Goal: Task Accomplishment & Management: Manage account settings

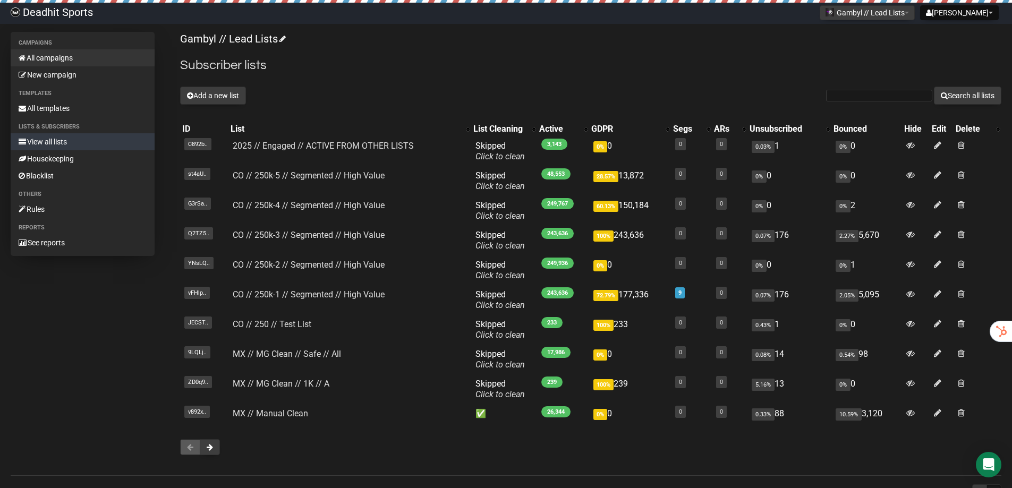
click at [69, 61] on link "All campaigns" at bounding box center [83, 57] width 144 height 17
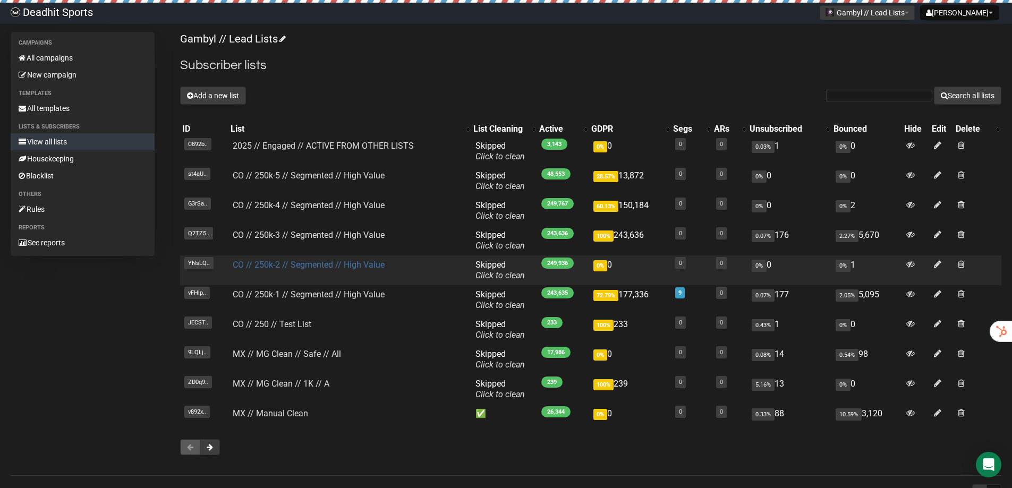
click at [297, 269] on link "CO // 250k-2 // Segmented // High Value" at bounding box center [309, 265] width 152 height 10
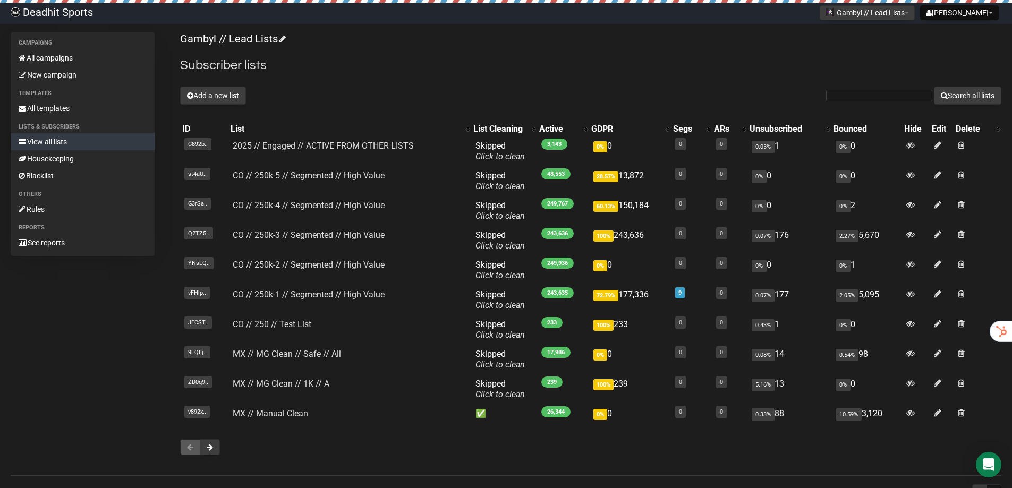
click at [666, 82] on div "Gambyl // Lead Lists Subscriber lists Add a new list Search all lists List name…" at bounding box center [590, 249] width 821 height 434
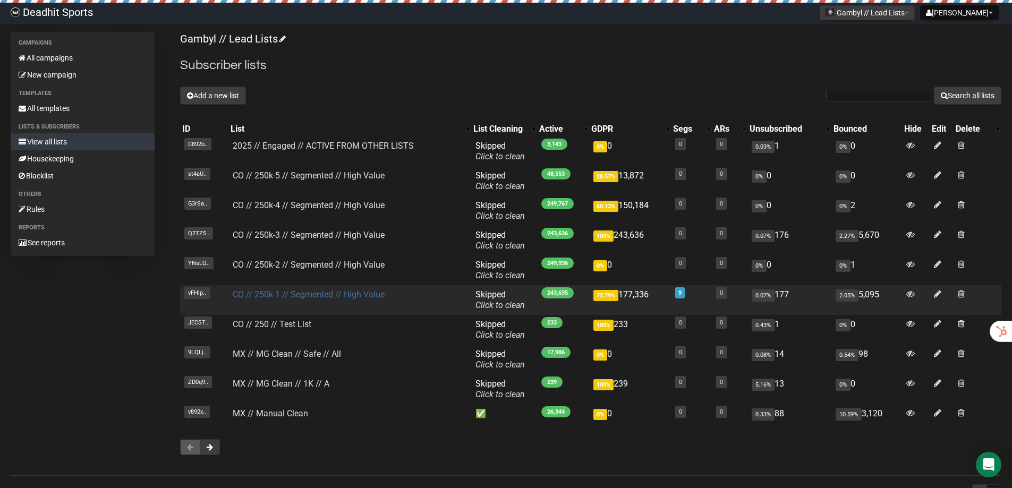
click at [273, 294] on link "CO // 250k-1 // Segmented // High Value" at bounding box center [309, 295] width 152 height 10
click at [286, 291] on link "CO // 250k-1 // Segmented // High Value" at bounding box center [309, 295] width 152 height 10
click at [327, 294] on link "CO // 250k-1 // Segmented // High Value" at bounding box center [309, 295] width 152 height 10
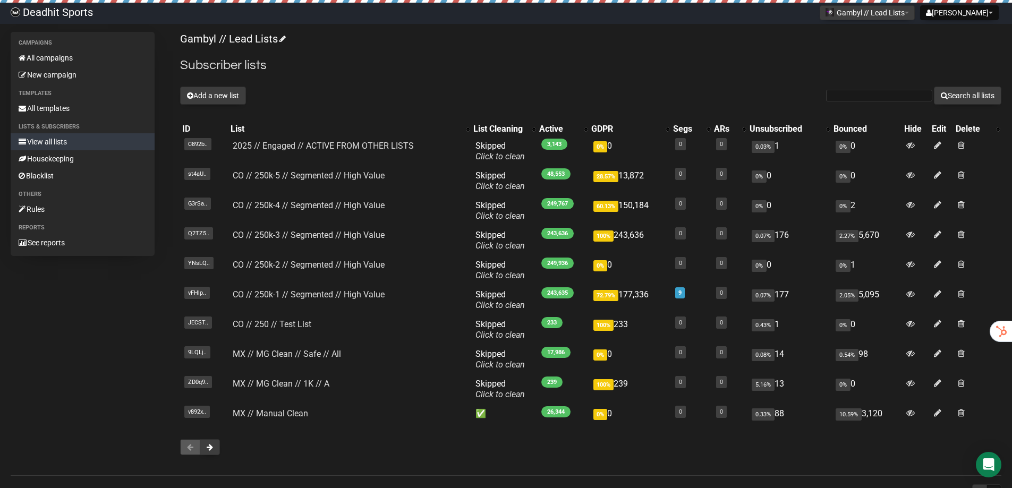
click at [383, 103] on div "Add a new list Search all lists" at bounding box center [590, 96] width 821 height 18
click at [401, 75] on div "Gambyl // Lead Lists Subscriber lists Add a new list Search all lists List name…" at bounding box center [590, 249] width 821 height 434
click at [445, 81] on div "Gambyl // Lead Lists Subscriber lists Add a new list Search all lists List name…" at bounding box center [590, 249] width 821 height 434
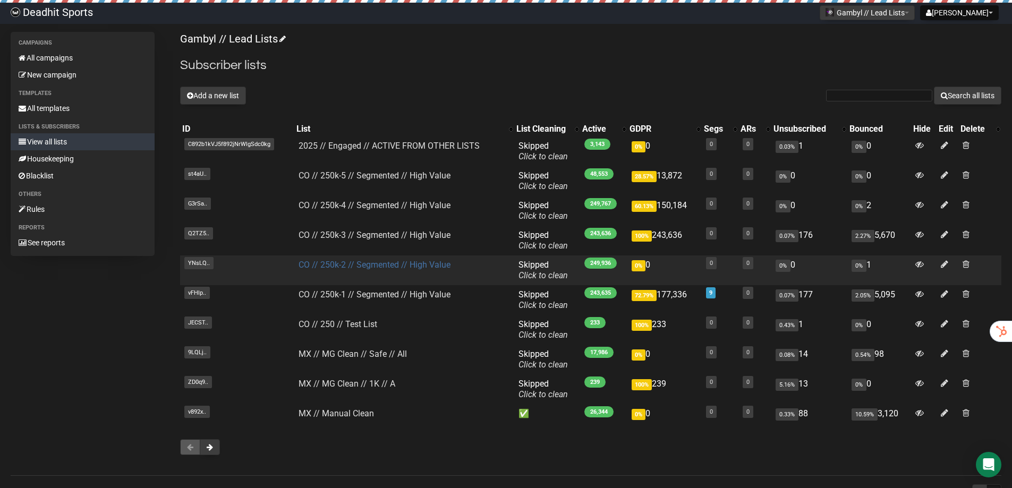
click at [369, 265] on link "CO // 250k-2 // Segmented // High Value" at bounding box center [375, 265] width 152 height 10
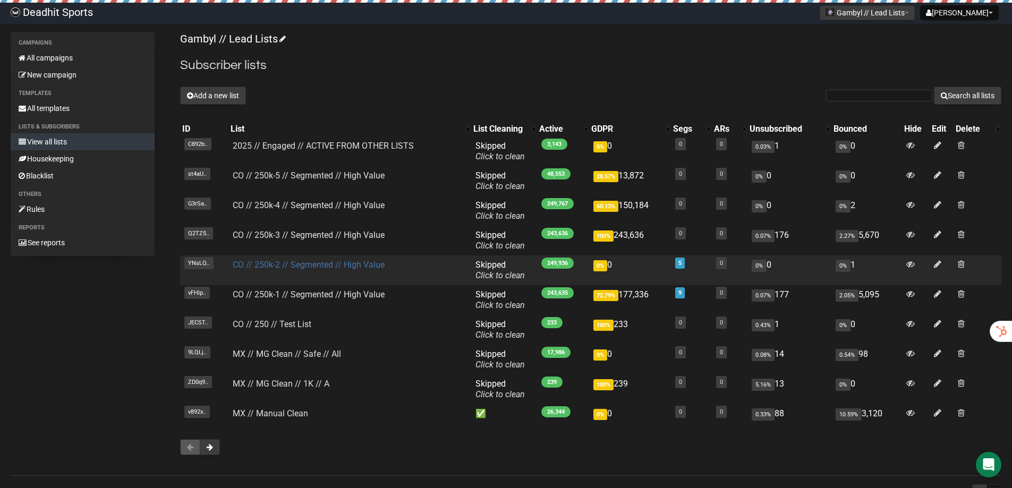
click at [267, 267] on link "CO // 250k-2 // Segmented // High Value" at bounding box center [309, 265] width 152 height 10
click at [293, 266] on link "CO // 250k-2 // Segmented // High Value" at bounding box center [309, 265] width 152 height 10
